Goal: Information Seeking & Learning: Learn about a topic

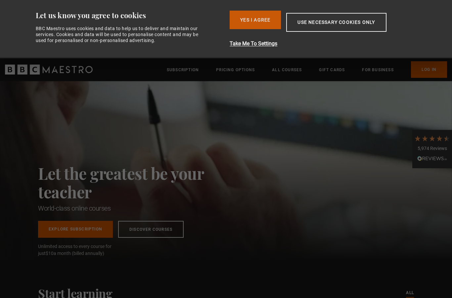
click at [262, 16] on button "Yes I Agree" at bounding box center [254, 20] width 51 height 19
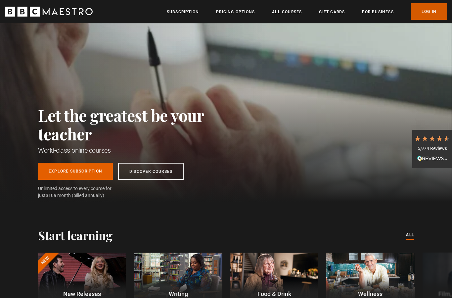
click at [430, 10] on link "Log In" at bounding box center [429, 11] width 36 height 17
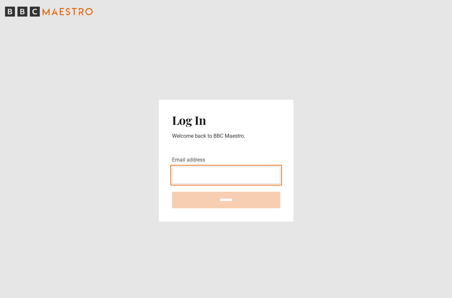
type input "**********"
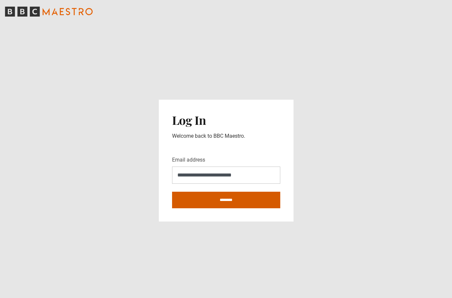
click at [264, 207] on input "********" at bounding box center [226, 199] width 108 height 17
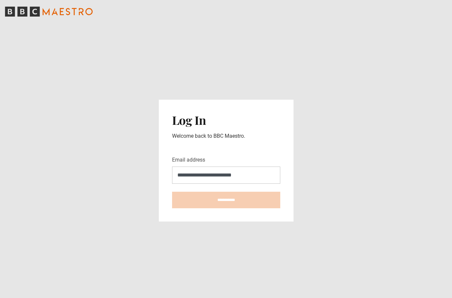
type input "**********"
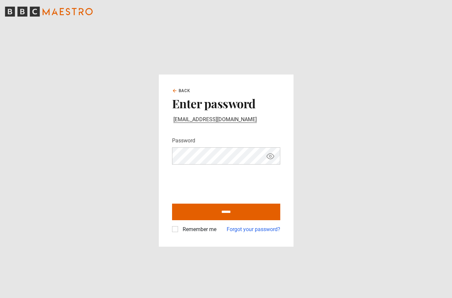
click at [180, 233] on label "Remember me" at bounding box center [198, 229] width 36 height 8
click at [234, 220] on input "******" at bounding box center [226, 211] width 108 height 17
type input "**********"
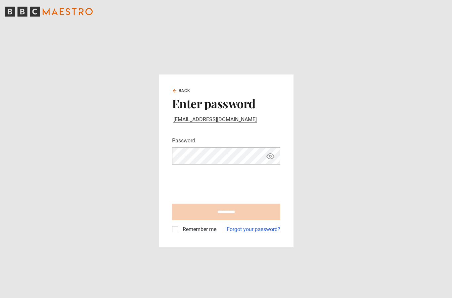
click at [265, 216] on form "**********" at bounding box center [226, 185] width 108 height 97
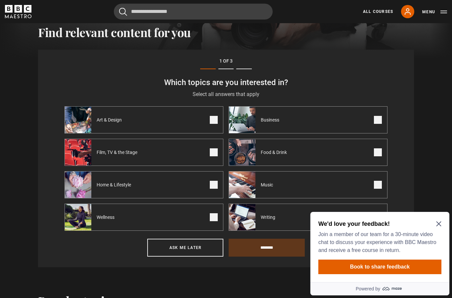
click at [216, 150] on span at bounding box center [214, 152] width 8 height 8
click at [439, 222] on icon "Close Maze Prompt" at bounding box center [438, 223] width 5 height 5
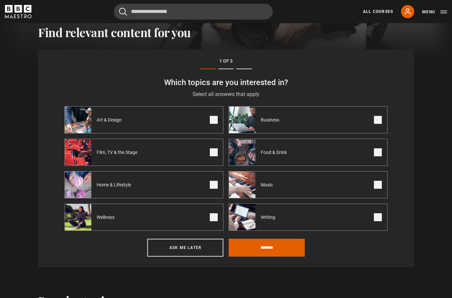
click at [377, 215] on span at bounding box center [378, 217] width 8 height 8
click at [380, 124] on label "Business" at bounding box center [307, 119] width 159 height 27
click at [286, 244] on input "********" at bounding box center [266, 247] width 76 height 18
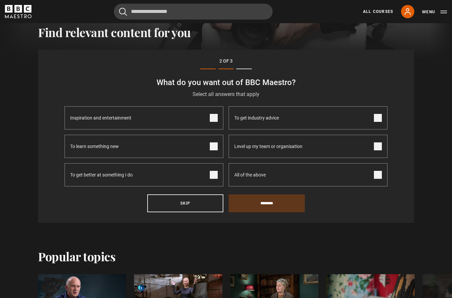
click at [378, 121] on span at bounding box center [378, 118] width 8 height 8
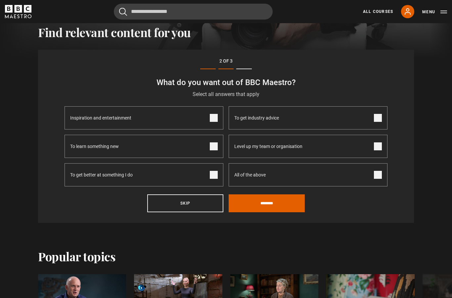
click at [216, 174] on span at bounding box center [214, 175] width 8 height 8
click at [219, 145] on label "To learn something new" at bounding box center [143, 146] width 159 height 23
click at [262, 198] on input "********" at bounding box center [266, 203] width 76 height 18
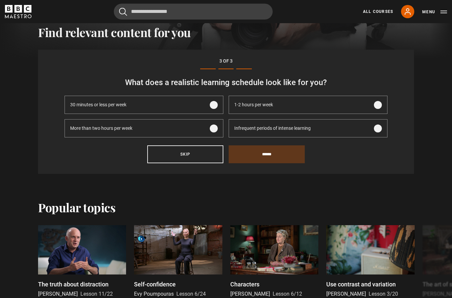
click at [220, 125] on label "More than two hours per week" at bounding box center [143, 128] width 159 height 18
click at [264, 156] on input "******" at bounding box center [266, 154] width 76 height 18
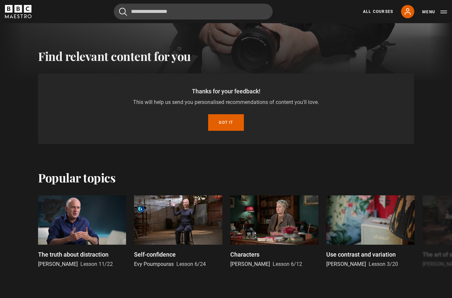
scroll to position [194, 0]
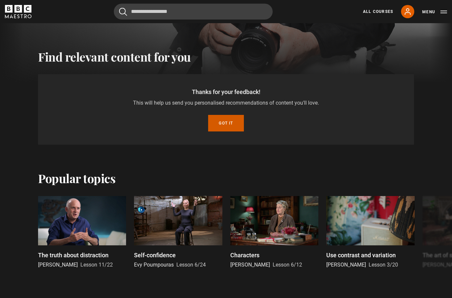
click at [228, 122] on button "Got it" at bounding box center [225, 123] width 35 height 17
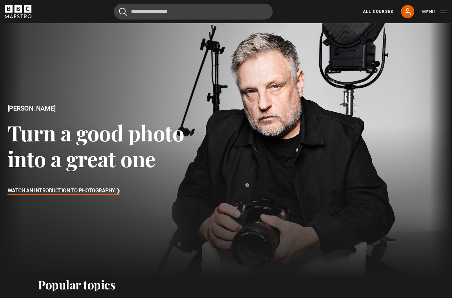
scroll to position [0, 0]
click at [383, 9] on link "All Courses" at bounding box center [378, 12] width 30 height 6
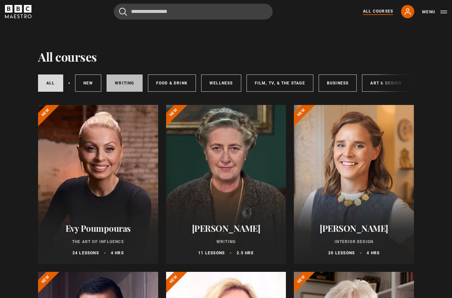
click at [123, 79] on link "Writing" at bounding box center [124, 82] width 36 height 17
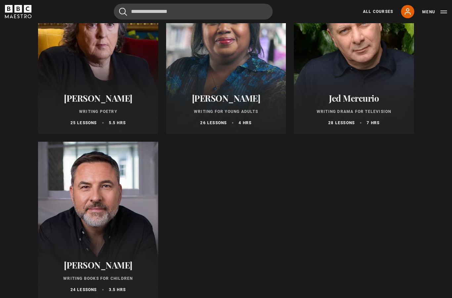
scroll to position [635, 0]
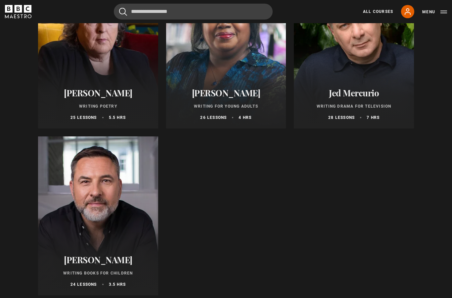
click at [80, 226] on div at bounding box center [98, 216] width 120 height 159
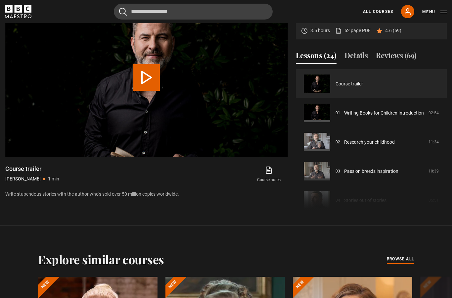
scroll to position [330, 0]
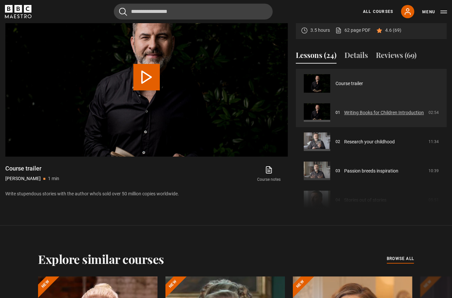
click at [406, 116] on link "Writing Books for Children Introduction" at bounding box center [384, 112] width 80 height 7
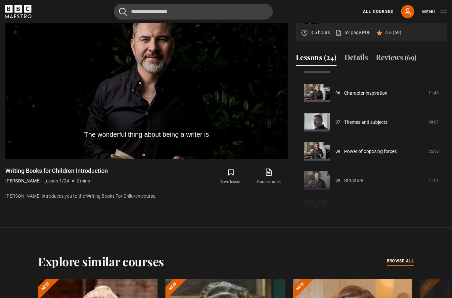
scroll to position [168, 0]
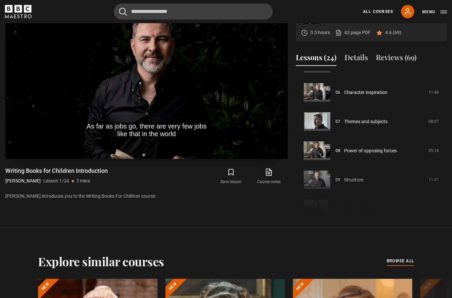
click at [123, 129] on video-js "As far as jobs go, there are very few jobs like that in the world Video Player …" at bounding box center [146, 79] width 282 height 159
click at [65, 138] on video-js "Knowing how to start. Video Player is loading. Play Lesson Writing Books for Ch…" at bounding box center [146, 79] width 282 height 159
click at [254, 159] on video-js "Now, nobody suggested writing children's fiction to me Video Player is loading.…" at bounding box center [146, 79] width 282 height 159
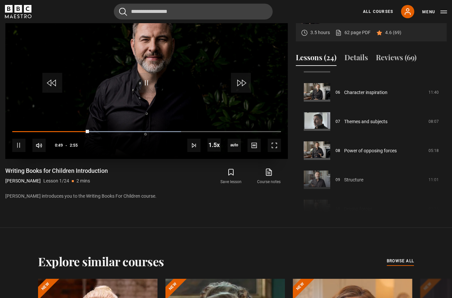
click at [264, 136] on video-js "Video Player is loading. Play Lesson Writing Books for Children Introduction 10…" at bounding box center [146, 79] width 282 height 159
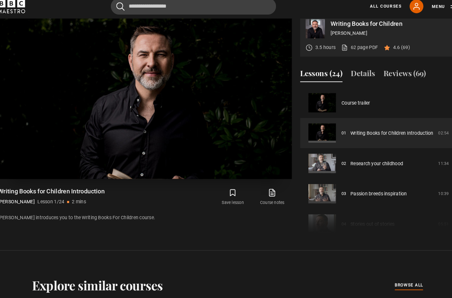
scroll to position [0, 0]
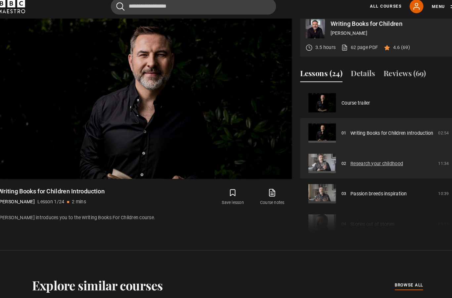
click at [390, 166] on link "Research your childhood" at bounding box center [369, 162] width 51 height 7
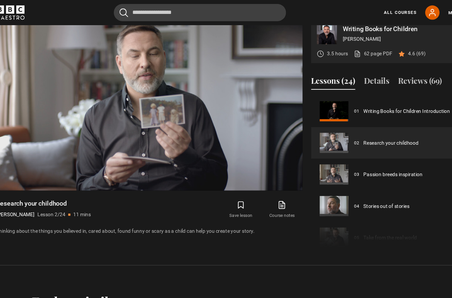
scroll to position [311, 0]
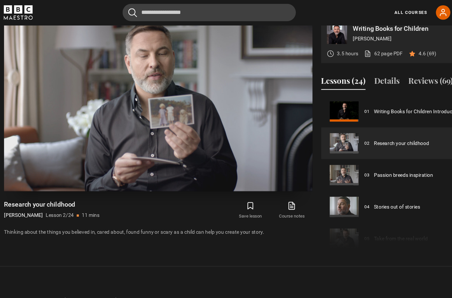
click at [224, 167] on div "10s Skip Back 10 seconds Pause 10s Skip Forward 10 seconds Loaded : 22.30% Paus…" at bounding box center [146, 157] width 282 height 37
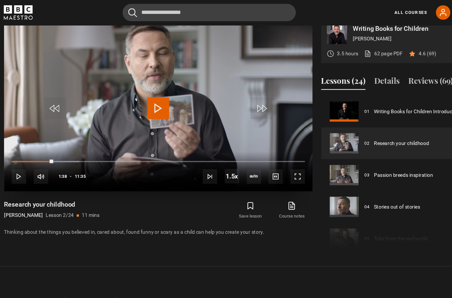
click at [248, 153] on video-js "Video Player is loading. Play Lesson Research your childhood 10s Skip Back 10 s…" at bounding box center [146, 96] width 282 height 159
click at [239, 149] on video-js "Video Player is loading. Play Lesson Research your childhood 10s Skip Back 10 s…" at bounding box center [146, 96] width 282 height 159
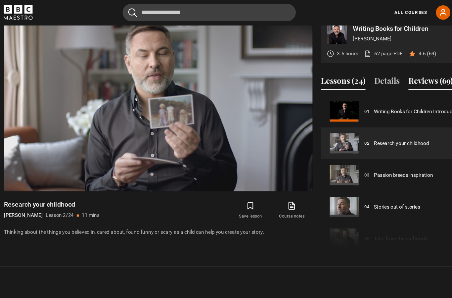
click at [397, 82] on button "Reviews (69)" at bounding box center [396, 75] width 41 height 14
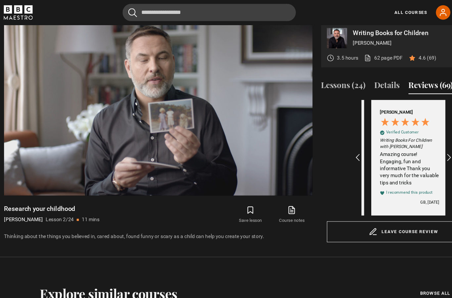
scroll to position [0, 77]
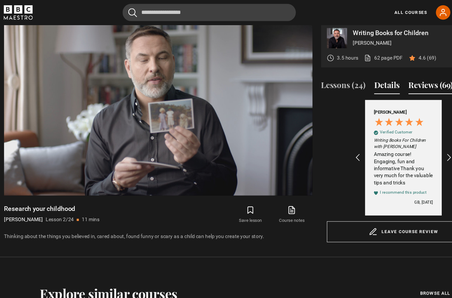
click at [364, 86] on button "Details" at bounding box center [355, 79] width 23 height 14
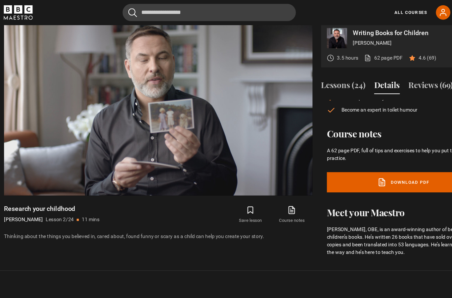
scroll to position [81, 0]
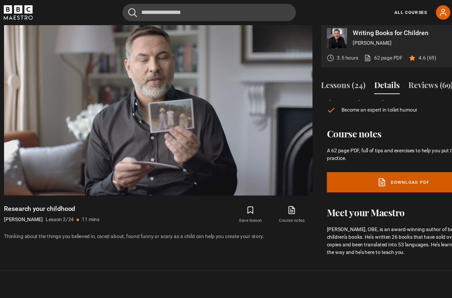
click at [374, 176] on link "Download PDF" at bounding box center [371, 167] width 140 height 19
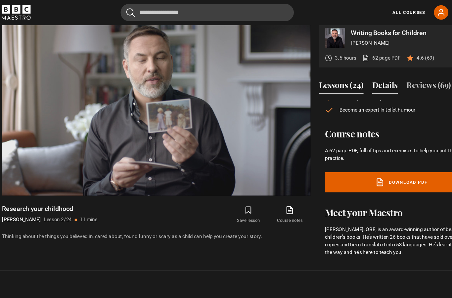
click at [323, 86] on button "Lessons (24)" at bounding box center [316, 79] width 41 height 14
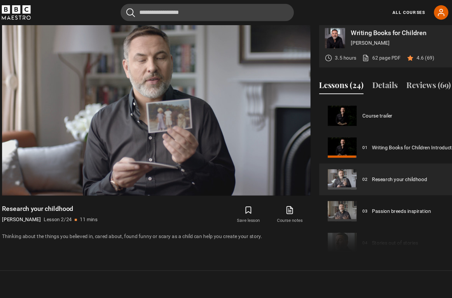
scroll to position [0, 0]
click at [217, 180] on div "10s Skip Back 10 seconds Pause 10s Skip Forward 10 seconds Loaded : 100.00% Pau…" at bounding box center [146, 161] width 282 height 37
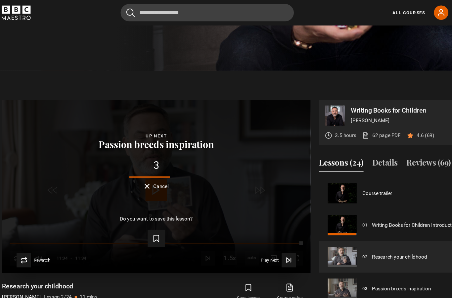
scroll to position [235, 0]
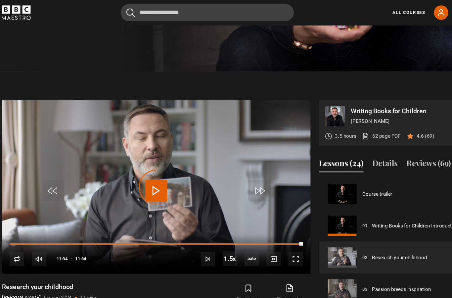
click at [15, 8] on icon "BBC Maestro" at bounding box center [19, 9] width 8 height 8
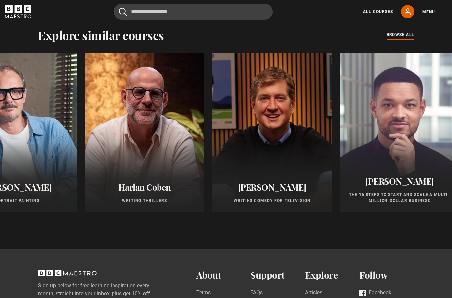
scroll to position [549, 0]
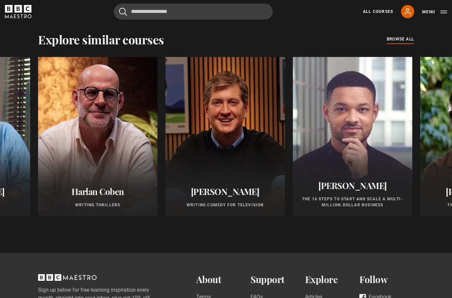
click at [102, 114] on div at bounding box center [97, 136] width 131 height 175
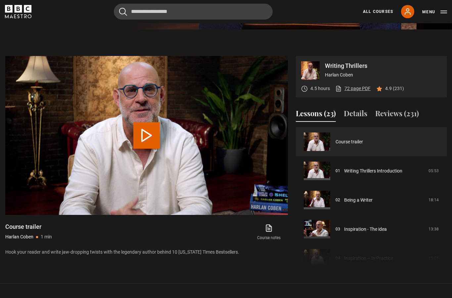
click at [356, 92] on link "72 page PDF (opens in new tab)" at bounding box center [352, 88] width 35 height 7
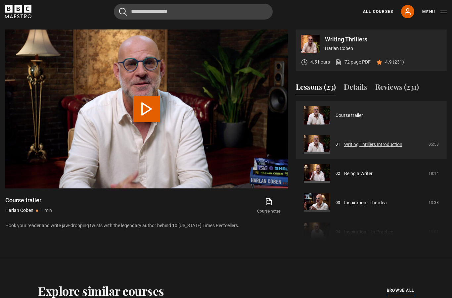
click at [383, 148] on link "Writing Thrillers Introduction" at bounding box center [373, 144] width 58 height 7
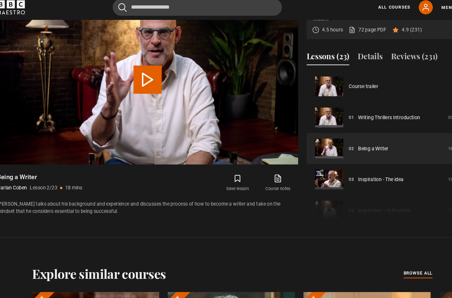
scroll to position [29, 0]
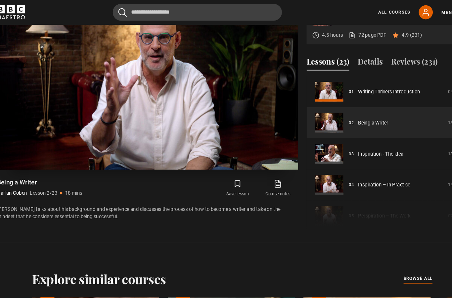
click at [144, 127] on video-js "Video Player is loading. Play Lesson Being a Writer 10s Skip Back 10 seconds Pa…" at bounding box center [146, 79] width 282 height 159
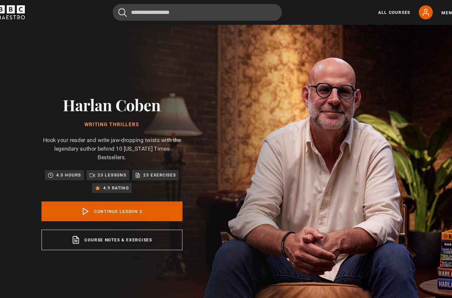
scroll to position [0, 0]
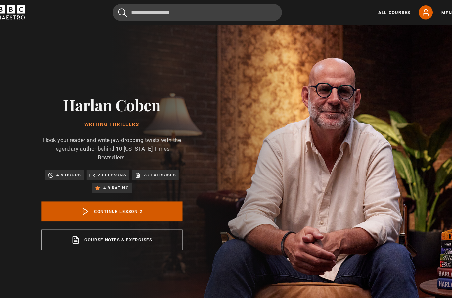
click at [112, 205] on link "Continue lesson 2" at bounding box center [113, 198] width 132 height 19
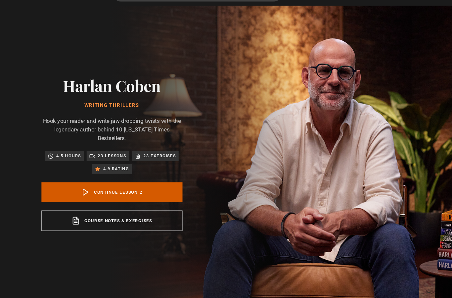
scroll to position [275, 0]
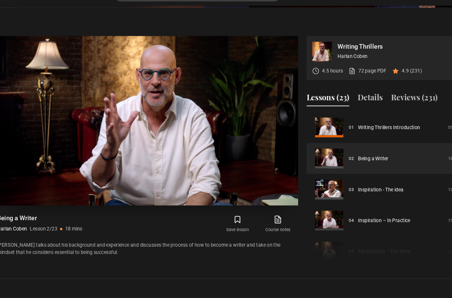
click at [149, 121] on video-js "Video Player is loading. Play Lesson Being a Writer 10s Skip Back 10 seconds Pa…" at bounding box center [146, 131] width 282 height 159
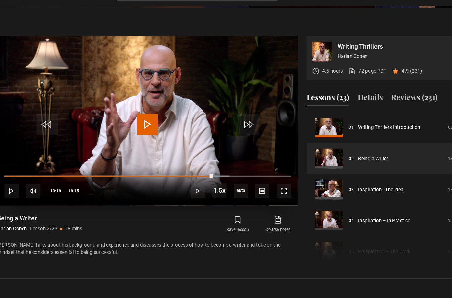
click at [137, 137] on span "Video Player" at bounding box center [147, 135] width 20 height 20
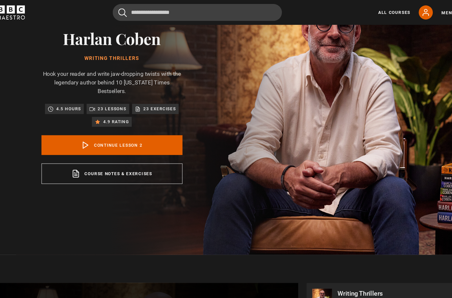
scroll to position [57, 0]
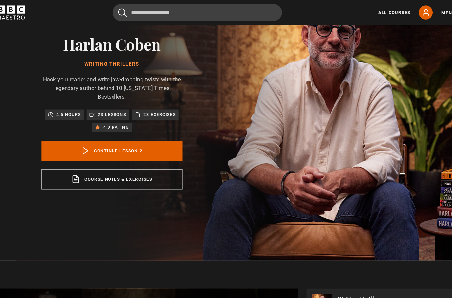
click at [10, 7] on icon "BBC Maestro" at bounding box center [18, 11] width 26 height 13
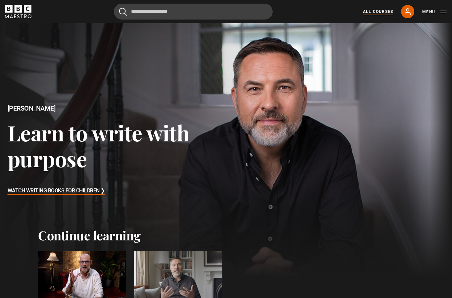
click at [363, 12] on link "All Courses" at bounding box center [378, 12] width 30 height 6
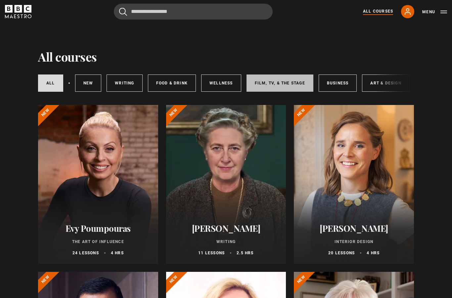
click at [259, 81] on link "Film, TV, & The Stage" at bounding box center [279, 82] width 67 height 17
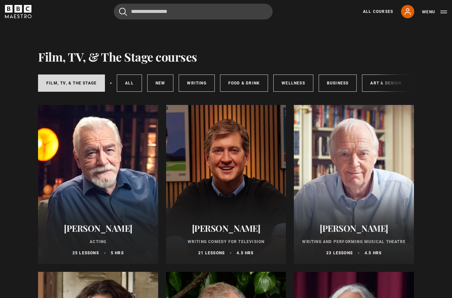
click at [195, 131] on div at bounding box center [226, 184] width 120 height 159
click at [190, 146] on div at bounding box center [226, 184] width 120 height 159
click at [191, 145] on div at bounding box center [226, 184] width 120 height 159
click at [231, 155] on div at bounding box center [226, 184] width 120 height 159
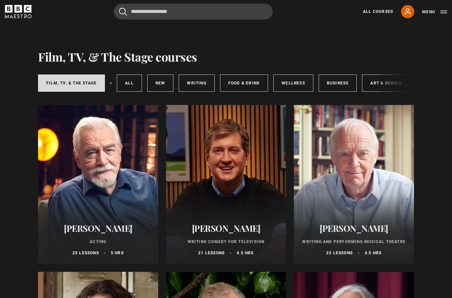
click at [232, 158] on div at bounding box center [226, 184] width 120 height 159
click at [236, 162] on div at bounding box center [226, 184] width 120 height 159
click at [241, 149] on div at bounding box center [226, 184] width 120 height 159
click at [239, 205] on div at bounding box center [226, 184] width 120 height 159
click at [231, 153] on div at bounding box center [226, 184] width 120 height 159
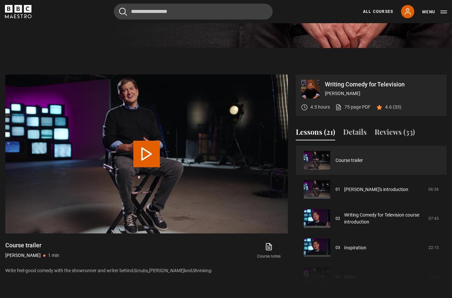
scroll to position [252, 0]
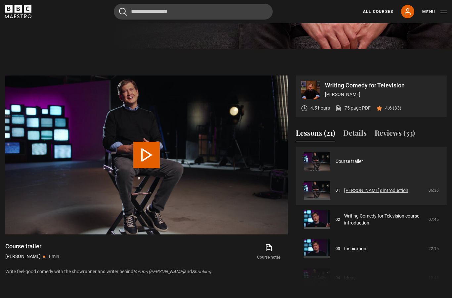
click at [349, 194] on link "[PERSON_NAME]'s introduction" at bounding box center [376, 190] width 64 height 7
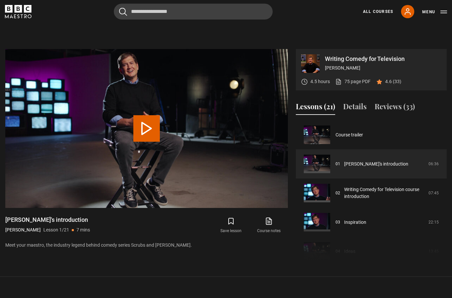
scroll to position [278, 0]
click at [350, 115] on button "Details" at bounding box center [354, 108] width 23 height 14
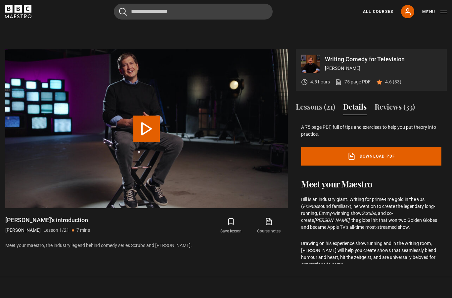
scroll to position [133, 0]
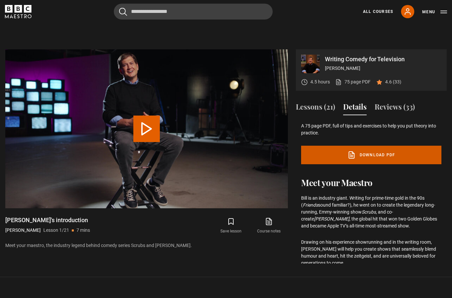
click at [336, 164] on link "Download PDF" at bounding box center [371, 154] width 140 height 19
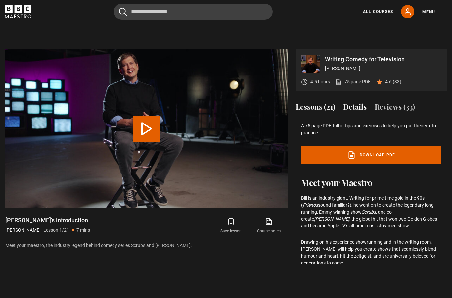
click at [317, 115] on button "Lessons (21)" at bounding box center [315, 108] width 39 height 14
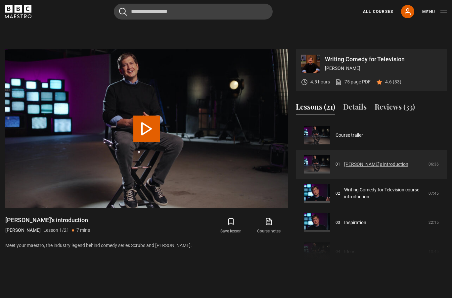
click at [344, 168] on link "[PERSON_NAME]'s introduction" at bounding box center [376, 164] width 64 height 7
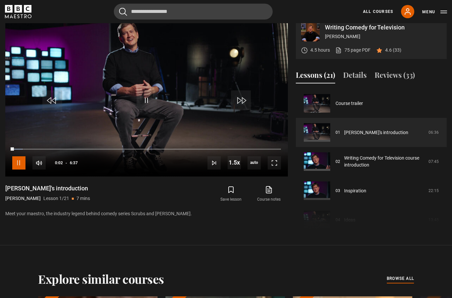
scroll to position [309, 0]
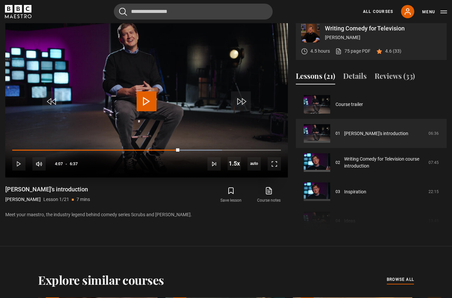
click at [140, 115] on video-js "Video Player is loading. Play Lesson [PERSON_NAME]'s introduction 10s Skip Back…" at bounding box center [146, 98] width 282 height 159
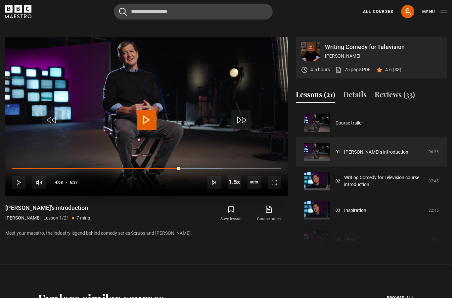
scroll to position [289, 0]
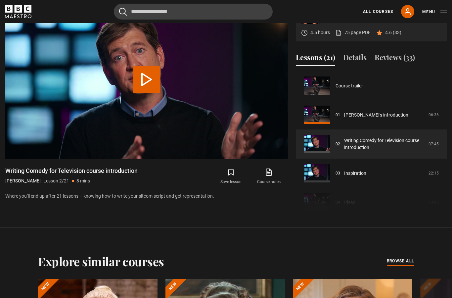
scroll to position [29, 0]
